Goal: Find specific page/section: Find specific page/section

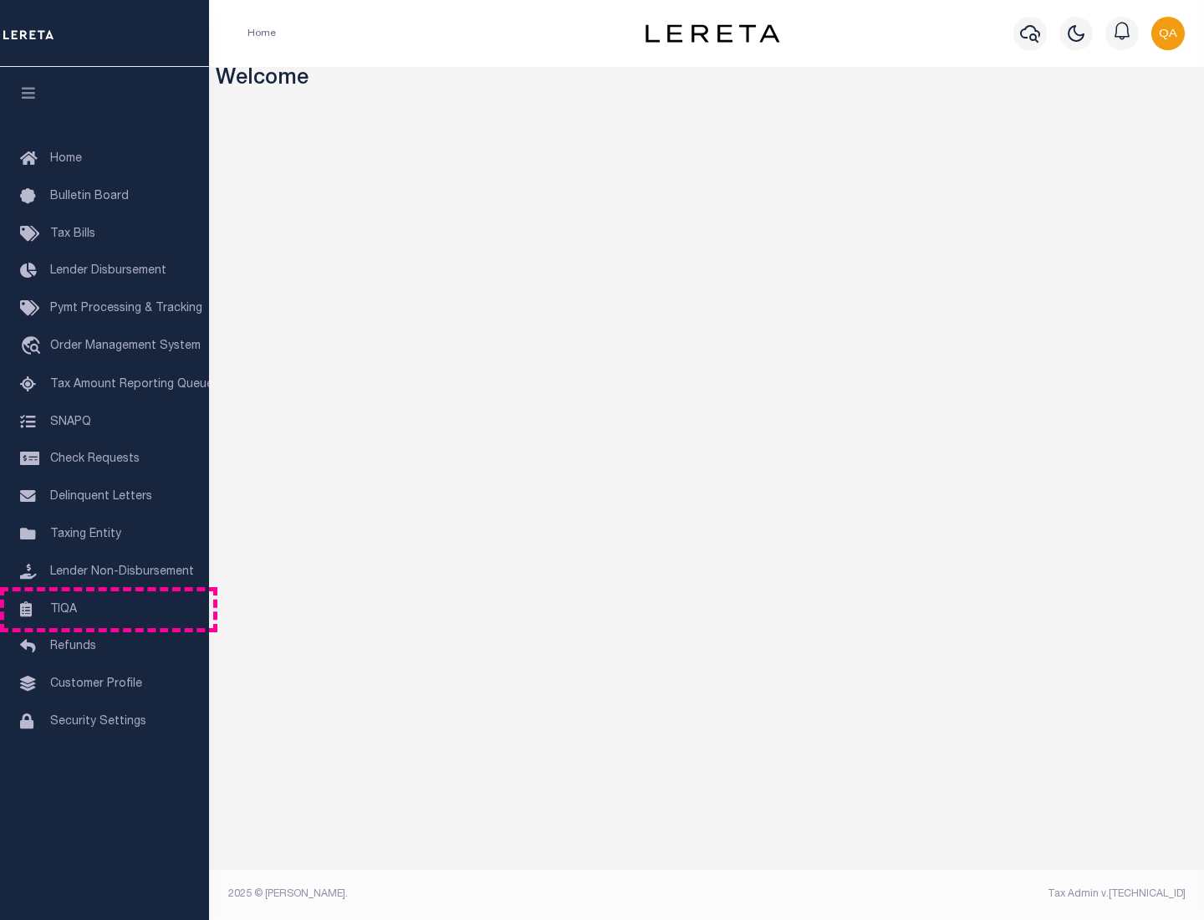
click at [105, 609] on link "TIQA" at bounding box center [104, 610] width 209 height 38
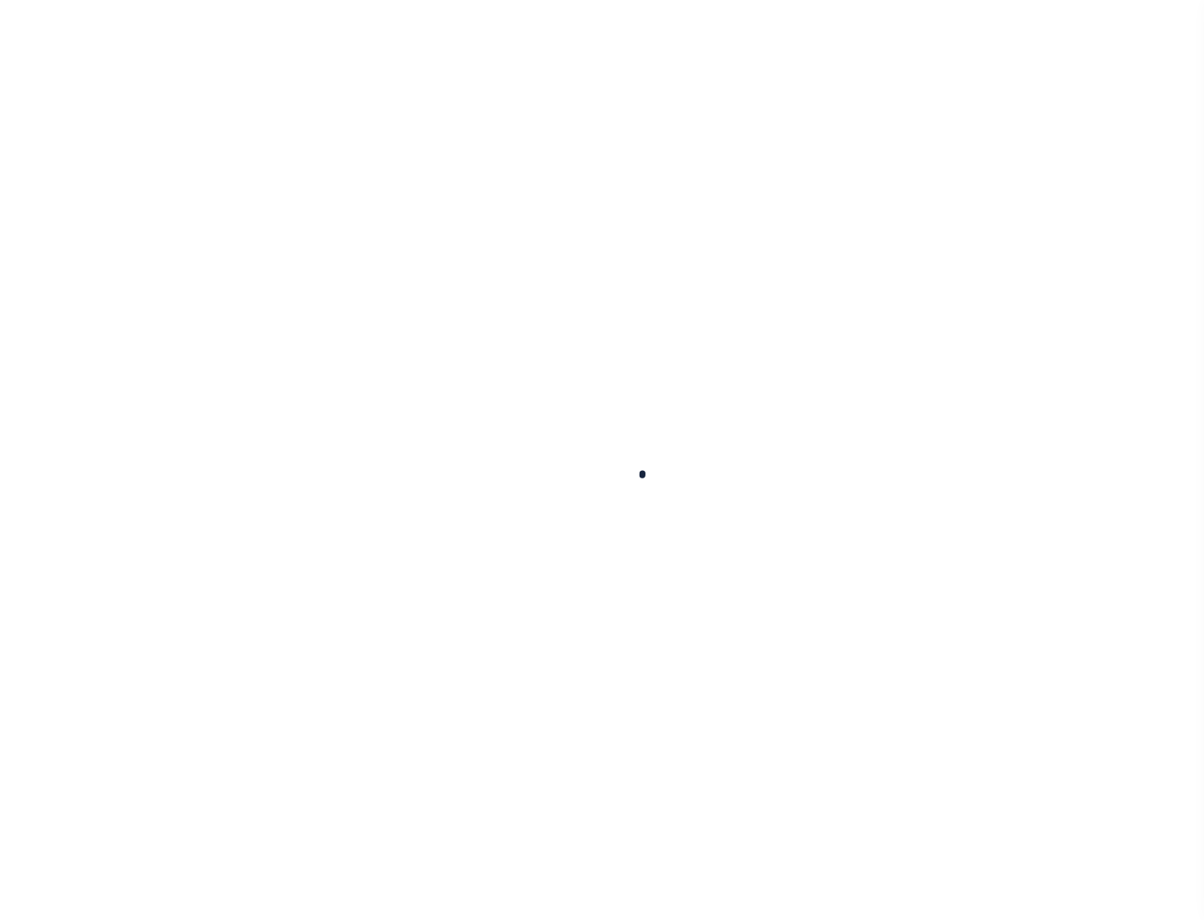
select select "200"
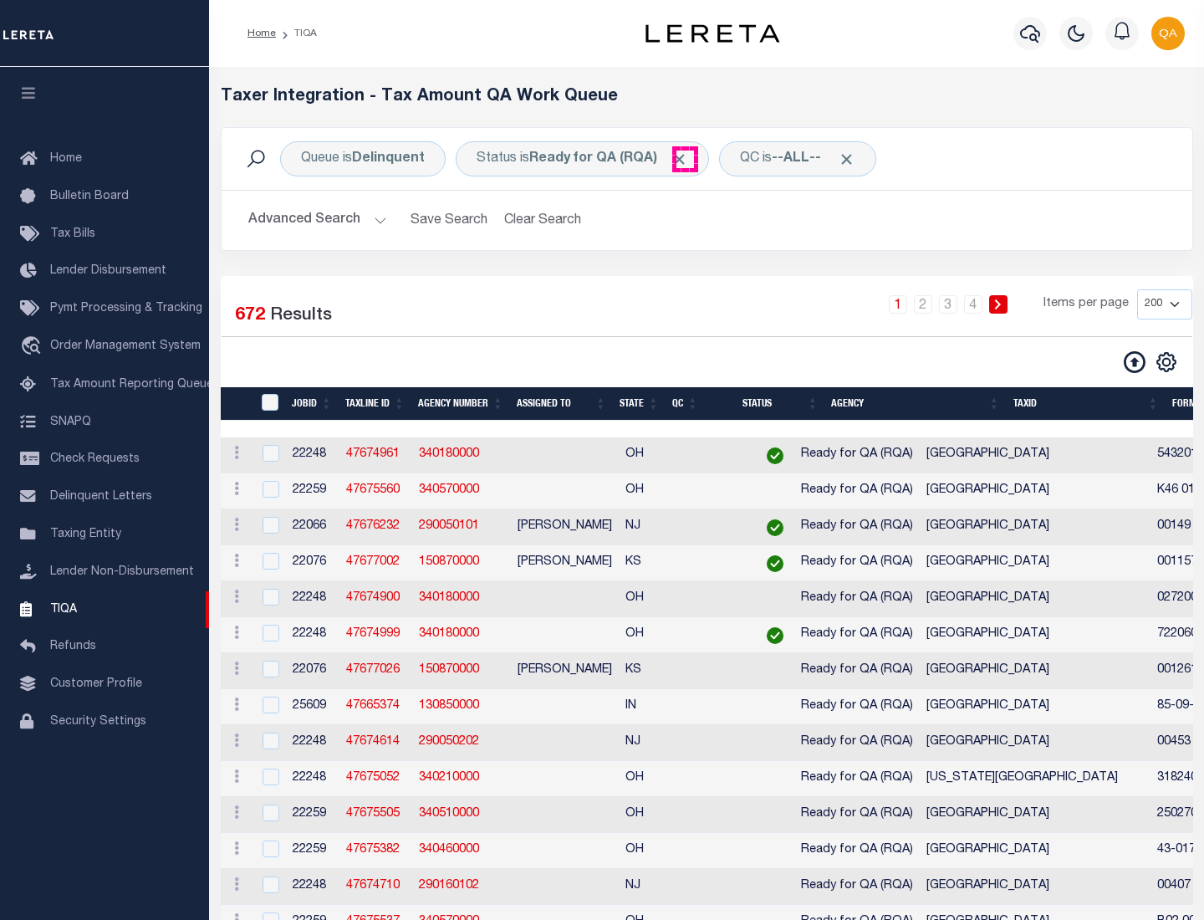
click at [685, 159] on span "Click to Remove" at bounding box center [679, 159] width 18 height 18
